Goal: Information Seeking & Learning: Find specific fact

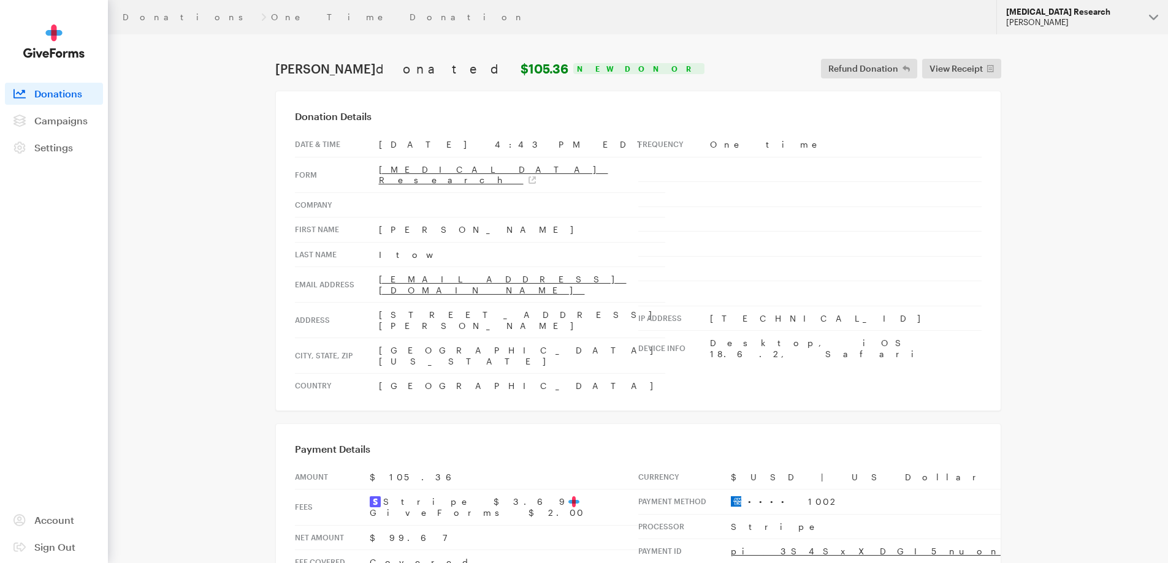
click at [1040, 15] on div "[MEDICAL_DATA] Research" at bounding box center [1072, 12] width 133 height 10
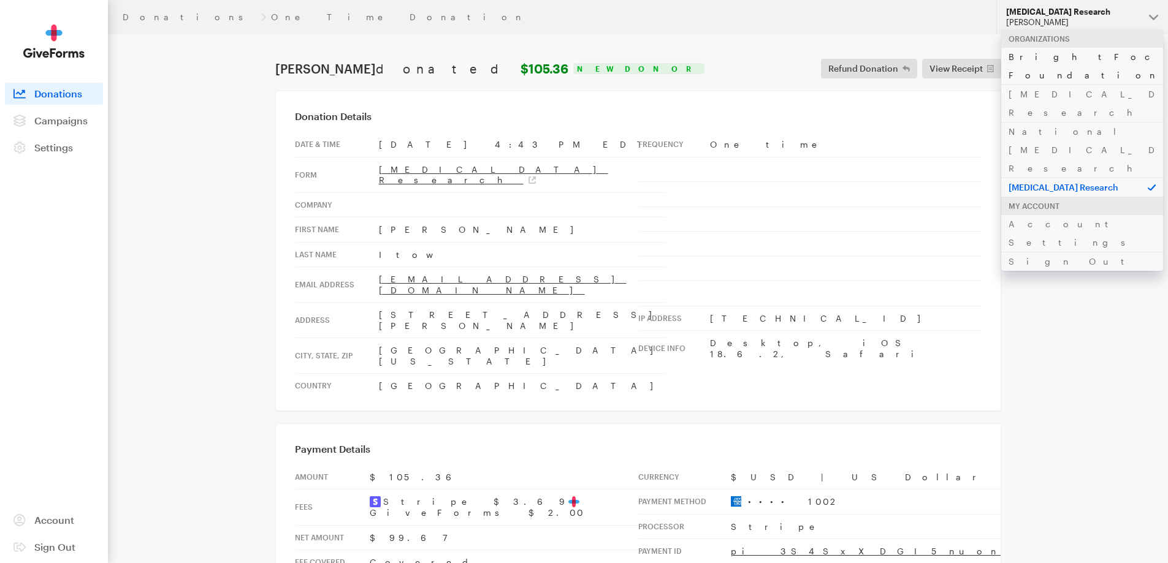
click at [1038, 55] on link "BrightFocus Foundation" at bounding box center [1082, 65] width 162 height 37
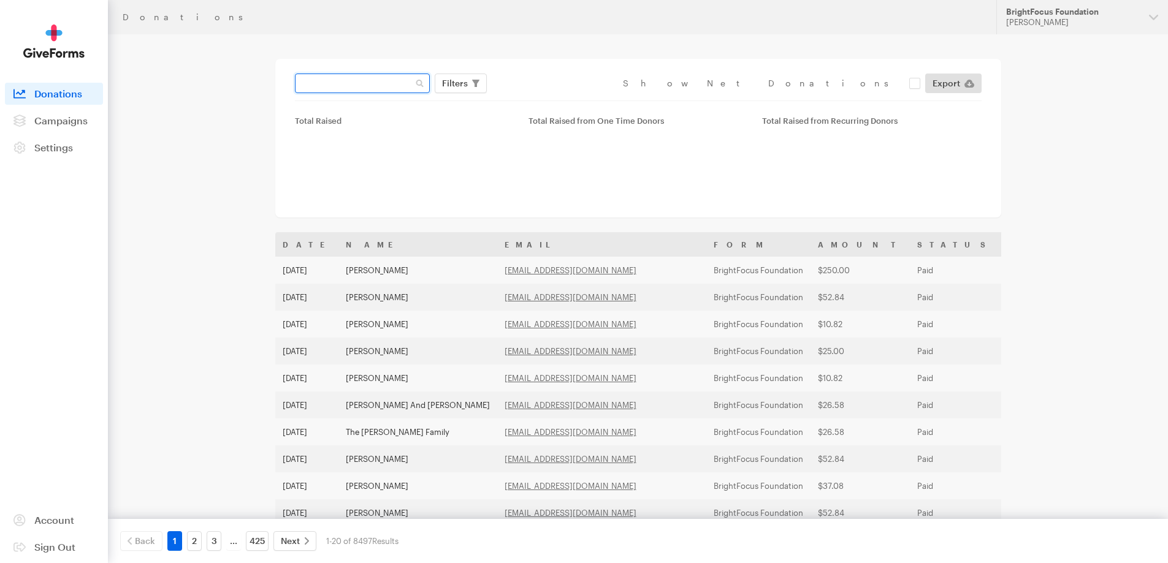
click at [345, 90] on input "text" at bounding box center [362, 84] width 135 height 20
paste input "sboughman@gmail.com"
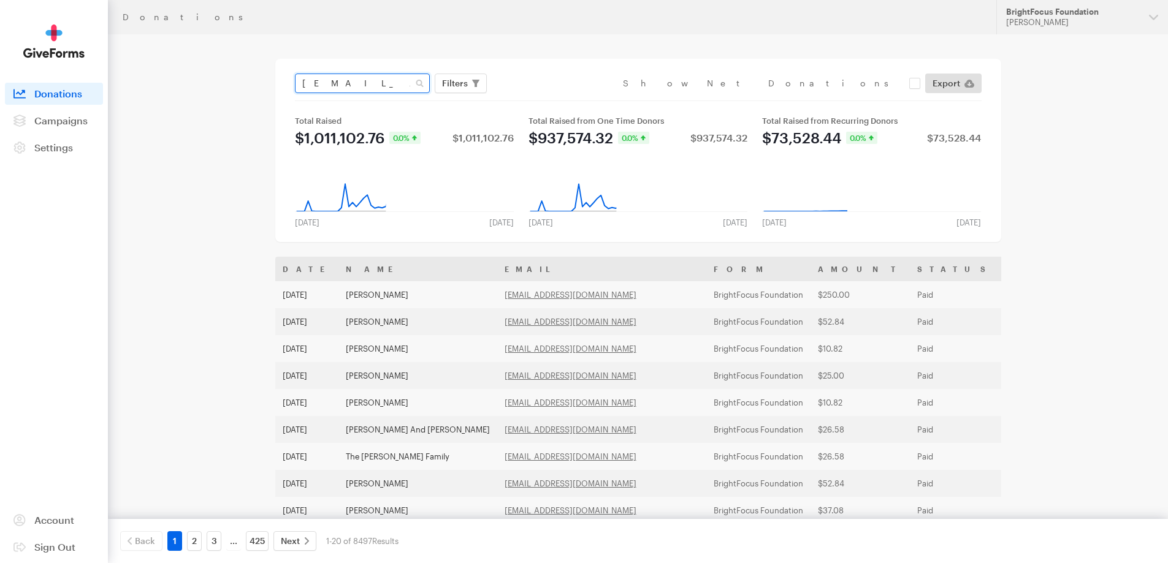
type input "sboughman@gmail.com"
click at [547, 99] on button "Apply" at bounding box center [566, 109] width 39 height 20
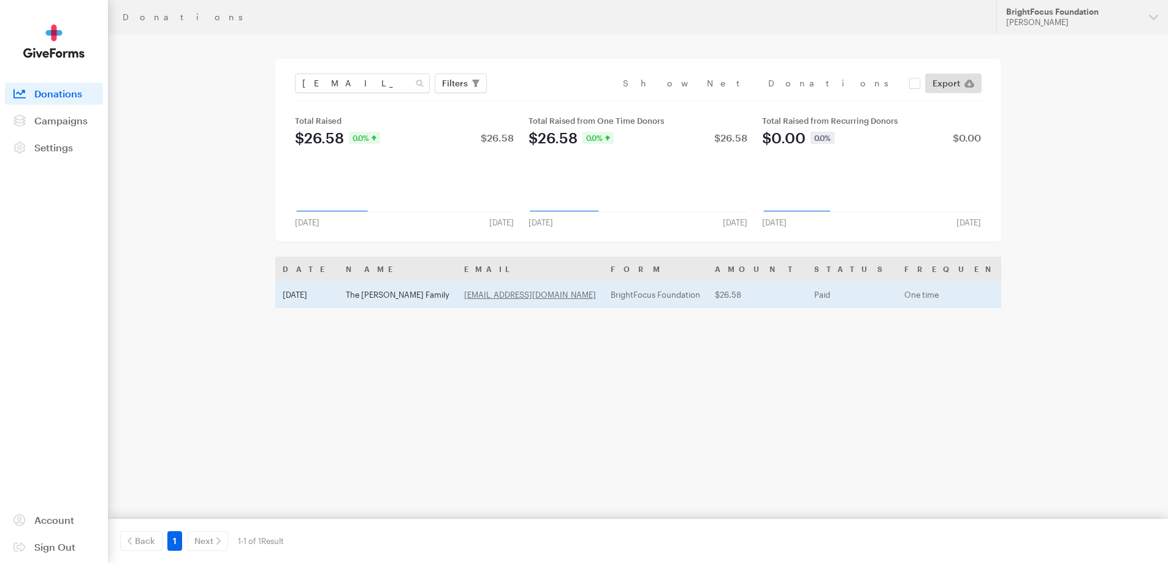
click at [396, 266] on th "Name" at bounding box center [397, 269] width 118 height 25
click at [400, 294] on td "The Boughman Family" at bounding box center [397, 294] width 118 height 27
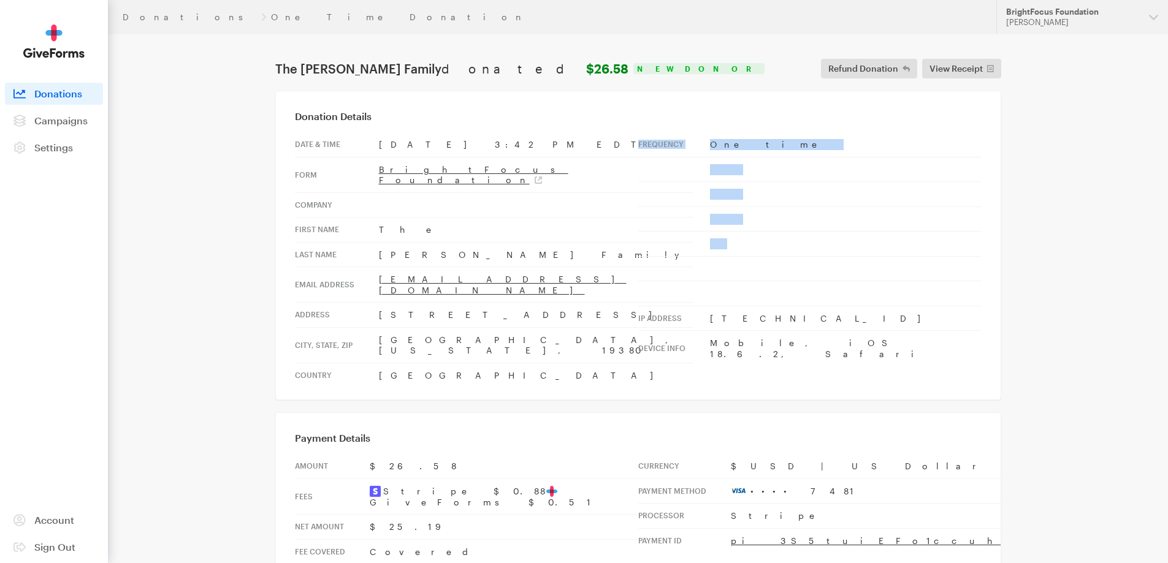
drag, startPoint x: 1008, startPoint y: 284, endPoint x: 729, endPoint y: 254, distance: 280.5
